Goal: Task Accomplishment & Management: Use online tool/utility

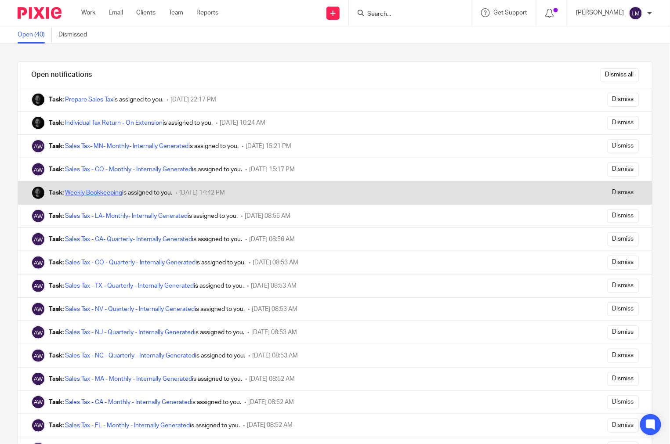
click at [100, 191] on link "Weekly Bookkeeping" at bounding box center [93, 193] width 57 height 6
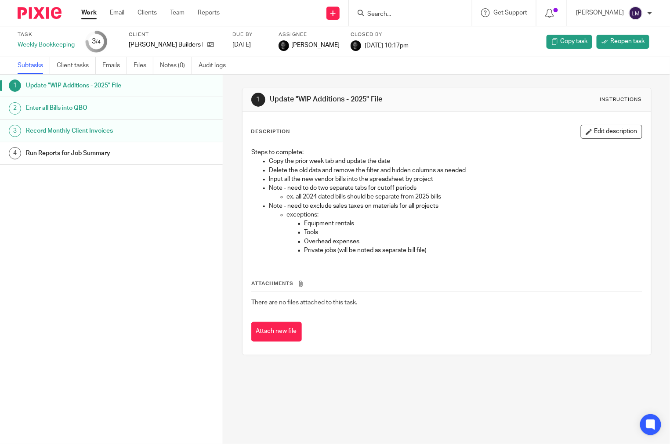
click at [60, 128] on h1 "Record Monthly Client Invoices" at bounding box center [89, 130] width 126 height 13
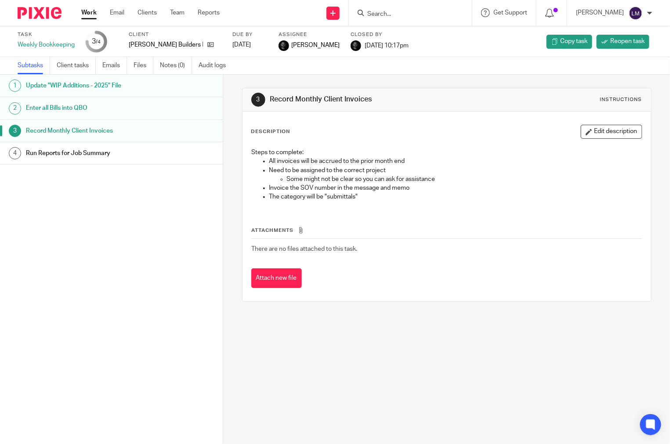
click at [74, 156] on h1 "Run Reports for Job Summary" at bounding box center [89, 153] width 126 height 13
